Goal: Navigation & Orientation: Go to known website

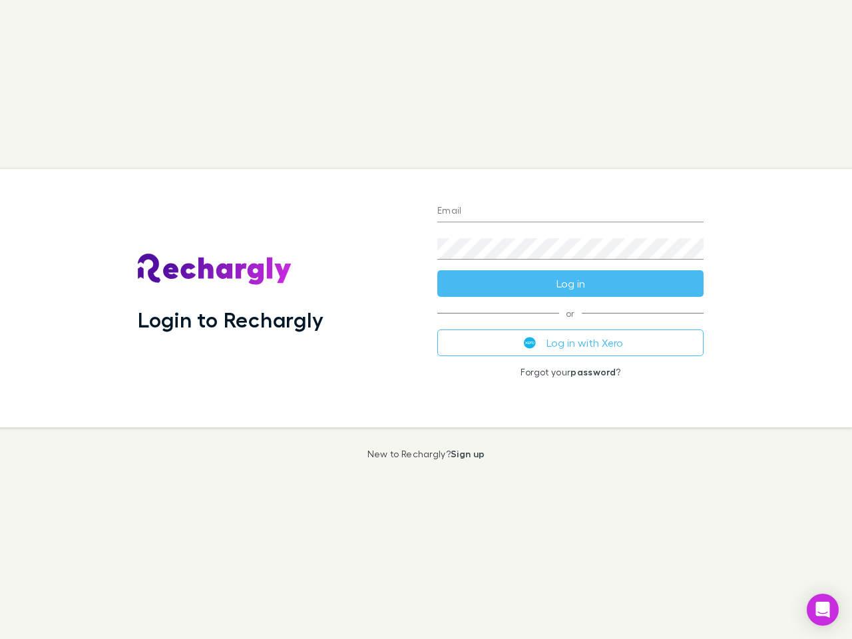
click at [426, 319] on div "Login to Rechargly" at bounding box center [276, 298] width 299 height 258
click at [570, 212] on input "Email" at bounding box center [570, 211] width 266 height 21
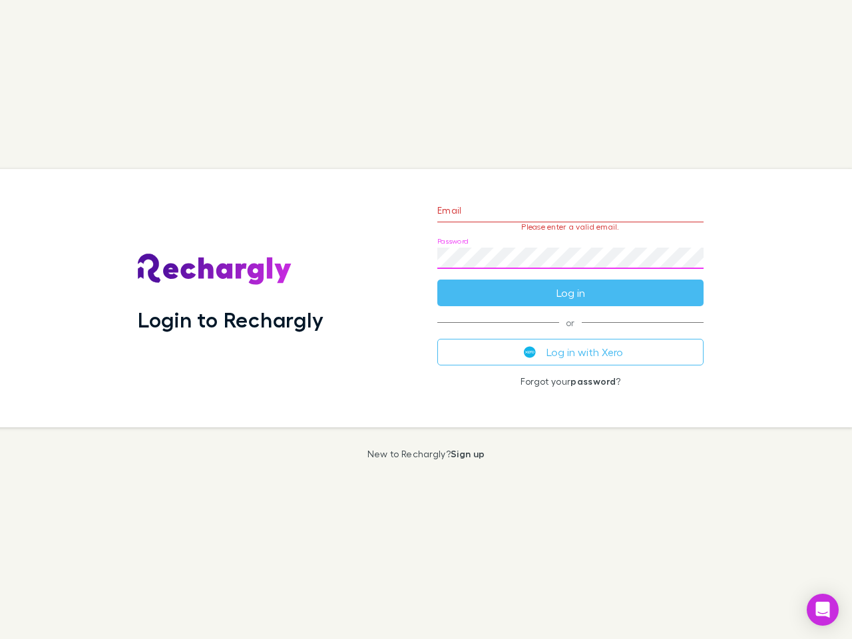
click at [570, 283] on form "Email Please enter a valid email. Password Log in" at bounding box center [570, 248] width 266 height 116
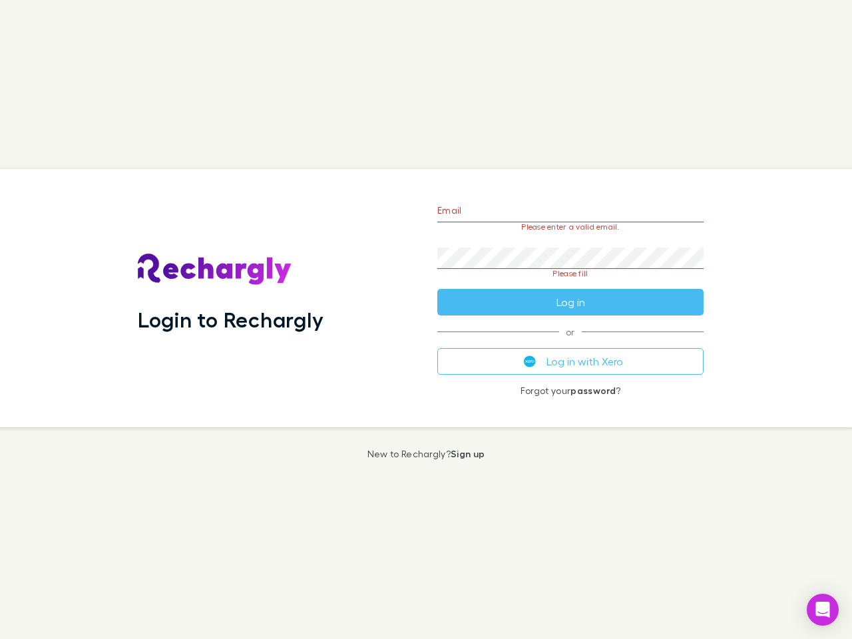
click at [570, 343] on div "Email Please enter a valid email. Password Please fill Log in or Log in with Xe…" at bounding box center [570, 298] width 287 height 258
click at [822, 610] on icon "Open Intercom Messenger" at bounding box center [823, 610] width 14 height 16
